Goal: Task Accomplishment & Management: Manage account settings

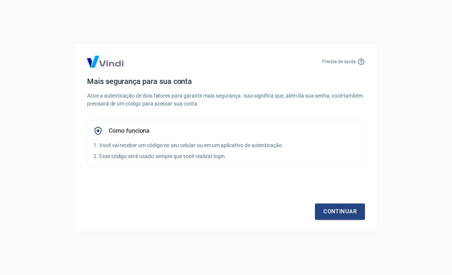
click at [353, 213] on link "Continuar" at bounding box center [340, 212] width 50 height 16
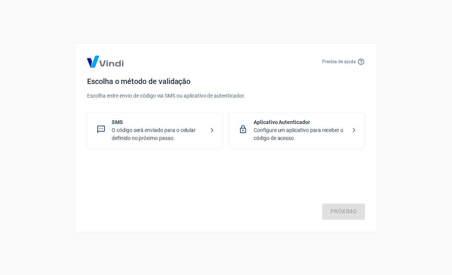
click at [146, 130] on p "O código será enviado para o celular definido no próximo passo." at bounding box center [158, 134] width 93 height 16
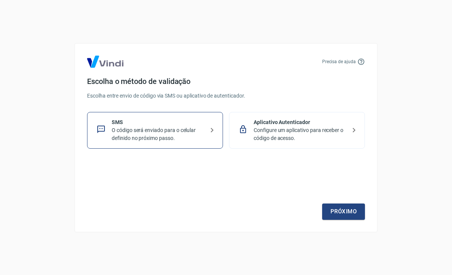
click at [358, 215] on link "Próximo" at bounding box center [343, 212] width 43 height 16
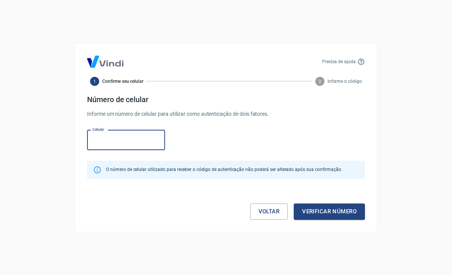
click at [139, 143] on input "Celular" at bounding box center [126, 140] width 78 height 20
type input "[PHONE_NUMBER]"
click at [332, 215] on button "Verificar número" at bounding box center [329, 212] width 71 height 16
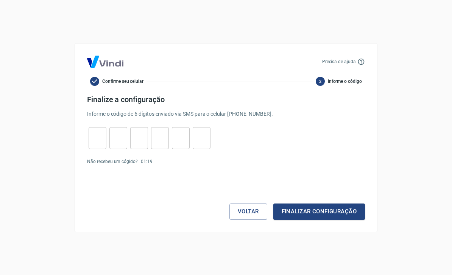
click at [100, 143] on input "tel" at bounding box center [98, 138] width 18 height 16
type input "2"
type input "8"
type input "2"
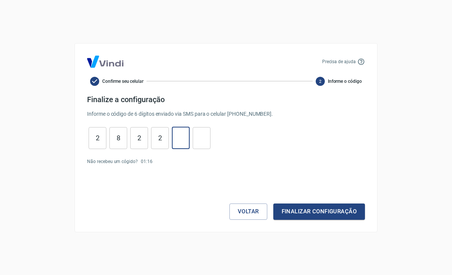
type input "4"
type input "9"
click at [323, 218] on button "Finalizar configuração" at bounding box center [319, 212] width 92 height 16
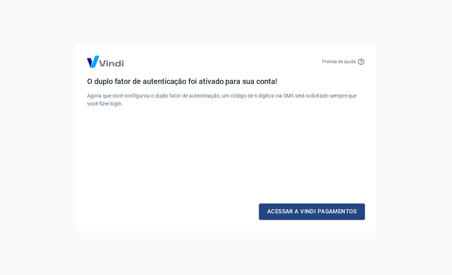
click at [306, 214] on link "Acessar a Vindi Pagamentos" at bounding box center [312, 212] width 106 height 16
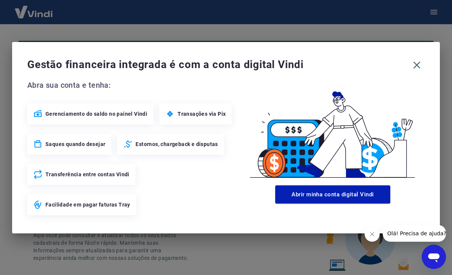
click at [420, 67] on icon "button" at bounding box center [417, 65] width 12 height 12
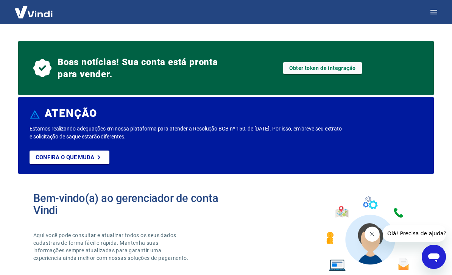
click at [373, 236] on icon "Fechar mensagem da empresa" at bounding box center [372, 234] width 6 height 6
click at [434, 12] on icon "button" at bounding box center [433, 12] width 7 height 5
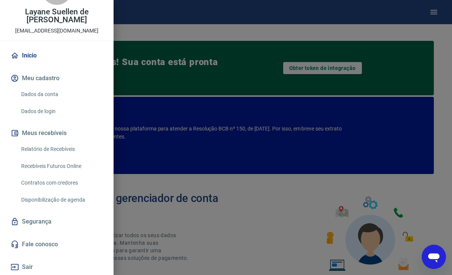
scroll to position [70, 0]
click at [68, 166] on link "Recebíveis Futuros Online" at bounding box center [61, 167] width 86 height 16
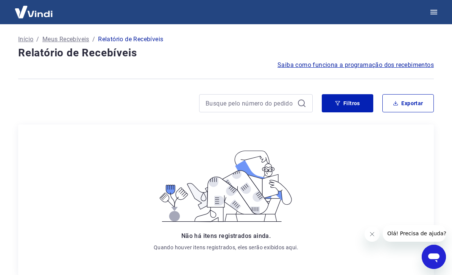
click at [25, 42] on p "Início" at bounding box center [25, 39] width 15 height 9
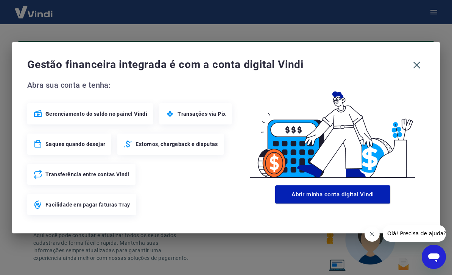
click at [422, 59] on icon "button" at bounding box center [417, 65] width 12 height 12
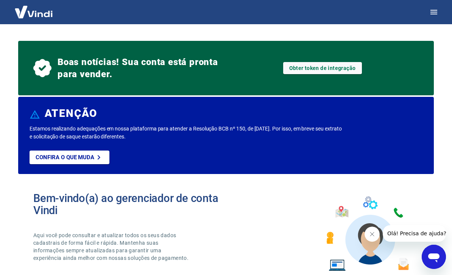
click at [438, 12] on button "button" at bounding box center [434, 12] width 18 height 18
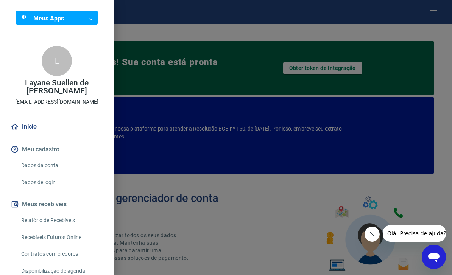
click at [436, 13] on div at bounding box center [226, 137] width 452 height 275
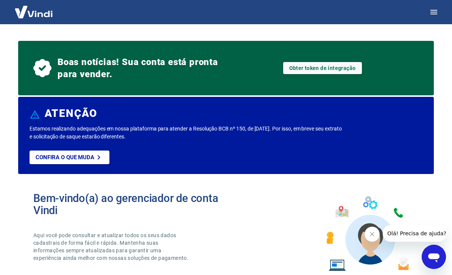
click at [437, 14] on icon "button" at bounding box center [433, 12] width 7 height 5
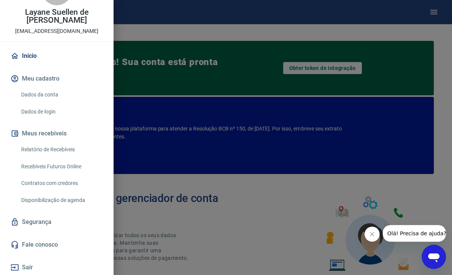
scroll to position [70, 0]
click at [75, 163] on link "Recebíveis Futuros Online" at bounding box center [61, 167] width 86 height 16
